Goal: Check status: Check status

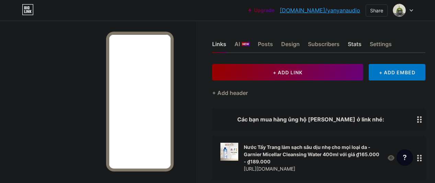
click at [357, 43] on div "Stats" at bounding box center [355, 46] width 14 height 12
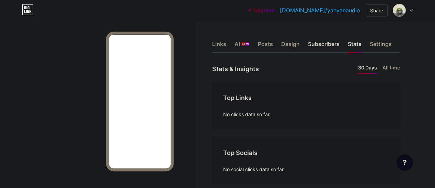
click at [325, 49] on div "Subscribers" at bounding box center [324, 46] width 32 height 12
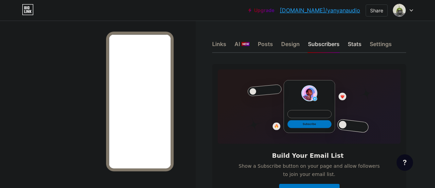
click at [362, 43] on div "Stats" at bounding box center [355, 46] width 14 height 12
